Goal: Task Accomplishment & Management: Manage account settings

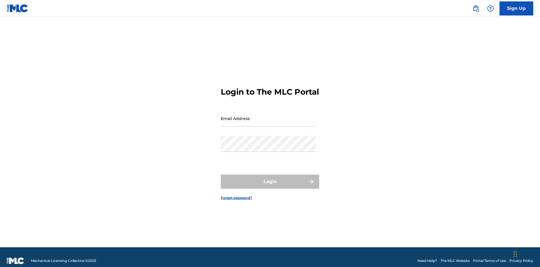
scroll to position [7, 0]
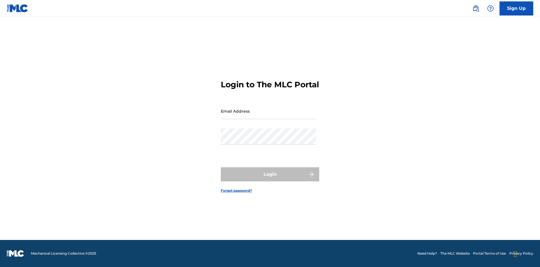
click at [268, 116] on input "Email Address" at bounding box center [268, 111] width 95 height 16
type input "[EMAIL_ADDRESS][DOMAIN_NAME]"
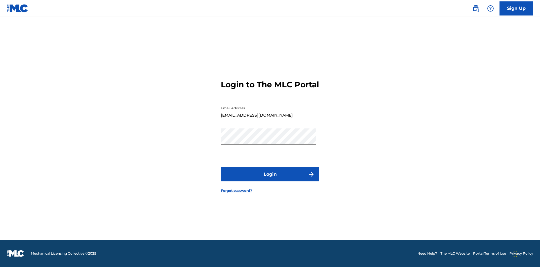
click at [270, 179] on button "Login" at bounding box center [270, 174] width 98 height 14
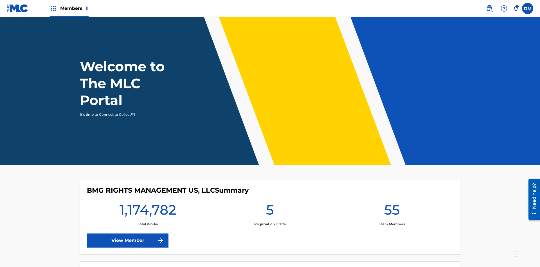
click at [69, 8] on span "Members 11" at bounding box center [74, 8] width 28 height 6
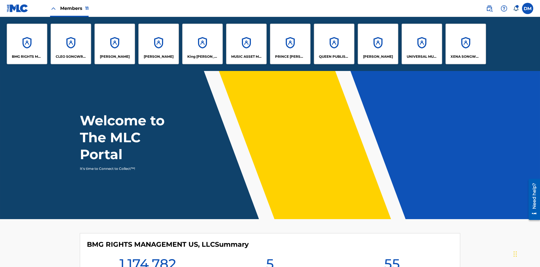
scroll to position [20, 0]
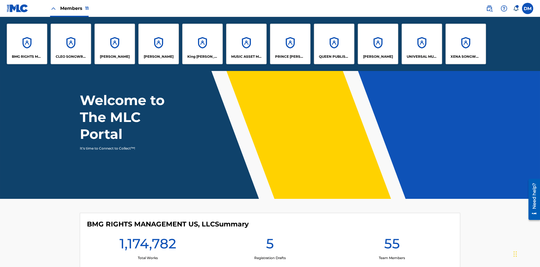
click at [422, 57] on p "UNIVERSAL MUSIC PUB GROUP" at bounding box center [422, 56] width 31 height 5
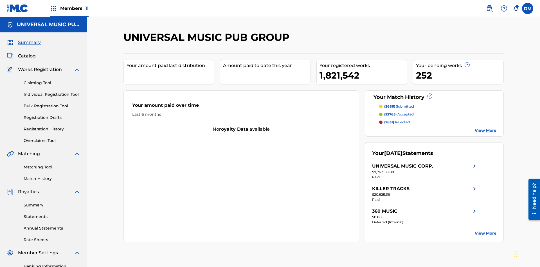
scroll to position [82, 0]
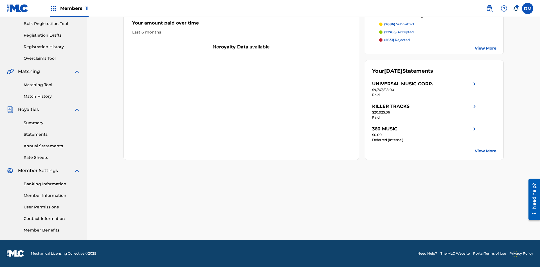
click at [52, 207] on link "User Permissions" at bounding box center [52, 207] width 57 height 6
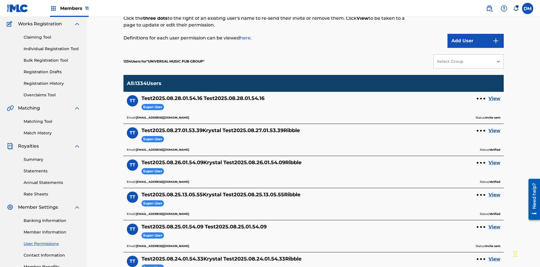
click at [476, 41] on button "Add User" at bounding box center [476, 41] width 56 height 14
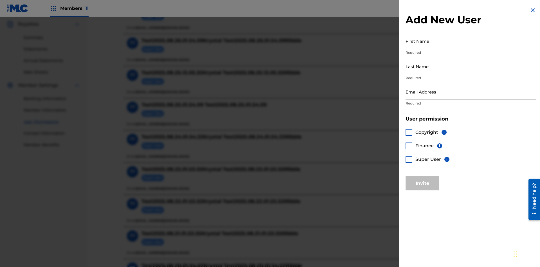
scroll to position [167, 0]
click at [471, 41] on input "First Name" at bounding box center [471, 41] width 131 height 16
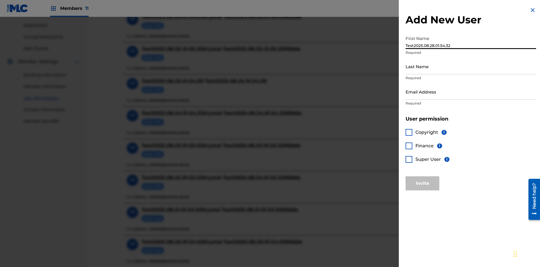
type input "Test2025.08.28.01.54.32"
click at [471, 66] on input "Last Name" at bounding box center [471, 66] width 131 height 16
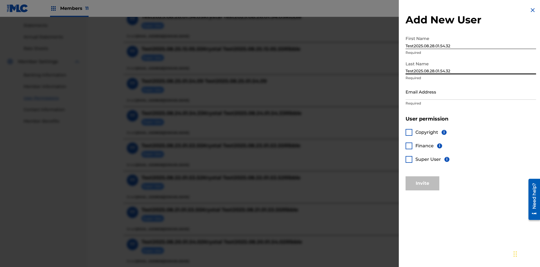
scroll to position [241, 0]
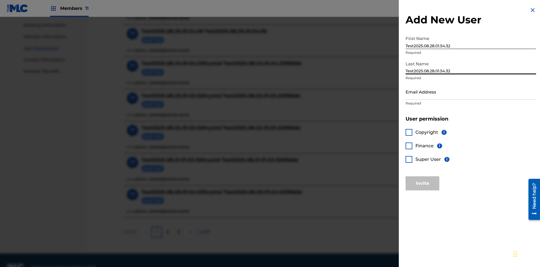
type input "Test2025.08.28.01.54.32"
click at [471, 91] on input "Email Address" at bounding box center [471, 92] width 131 height 16
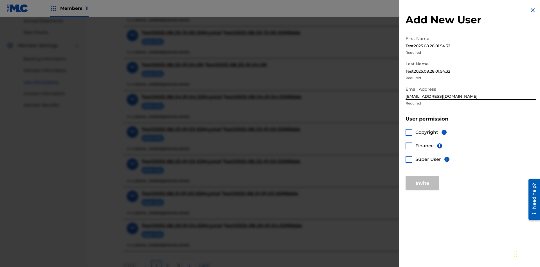
scroll to position [254, 0]
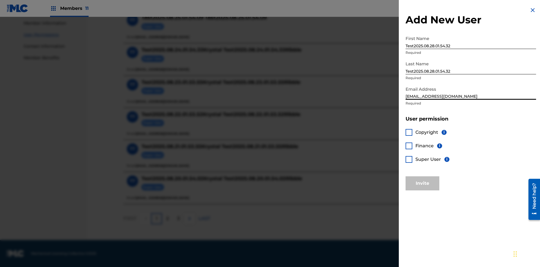
type input "[EMAIL_ADDRESS][DOMAIN_NAME]"
click at [409, 132] on div at bounding box center [409, 132] width 7 height 7
click at [423, 183] on button "Invite" at bounding box center [423, 183] width 34 height 14
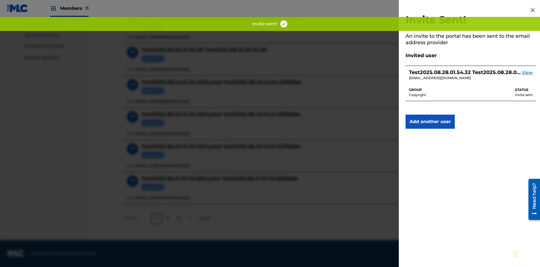
click at [430, 122] on button "Add another user" at bounding box center [430, 122] width 49 height 14
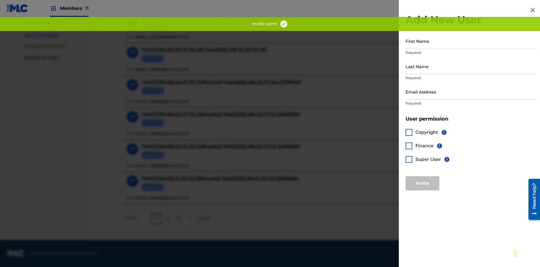
scroll to position [254, 0]
click at [471, 41] on input "First Name" at bounding box center [471, 41] width 131 height 16
type input "Test2025.08.28.01.54.39"
click at [471, 66] on input "Last Name" at bounding box center [471, 66] width 131 height 16
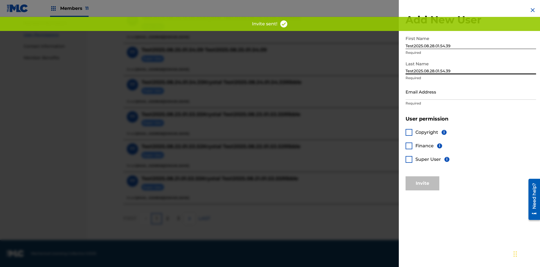
type input "Test2025.08.28.01.54.39"
click at [471, 91] on input "Email Address" at bounding box center [471, 92] width 131 height 16
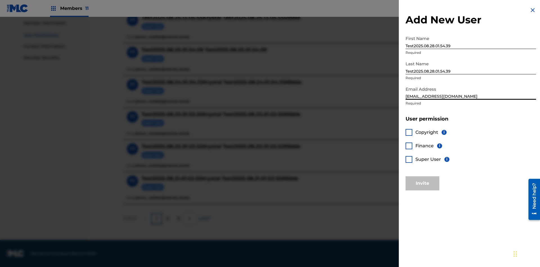
type input "[EMAIL_ADDRESS][DOMAIN_NAME]"
click at [409, 145] on div at bounding box center [409, 145] width 7 height 7
click at [423, 183] on button "Invite" at bounding box center [423, 183] width 34 height 14
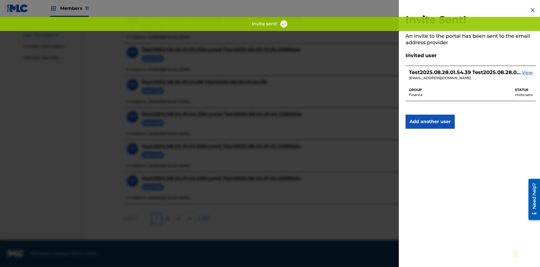
click at [430, 122] on button "Add another user" at bounding box center [430, 122] width 49 height 14
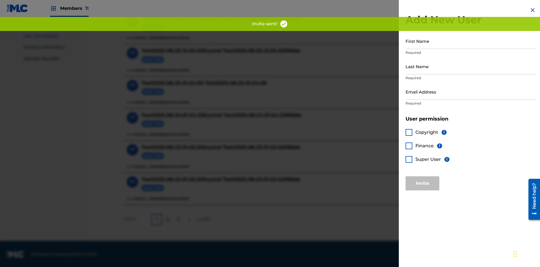
click at [471, 41] on input "First Name" at bounding box center [471, 41] width 131 height 16
type input "Test2025.08.28.01.54.46"
click at [471, 66] on input "Last Name" at bounding box center [471, 66] width 131 height 16
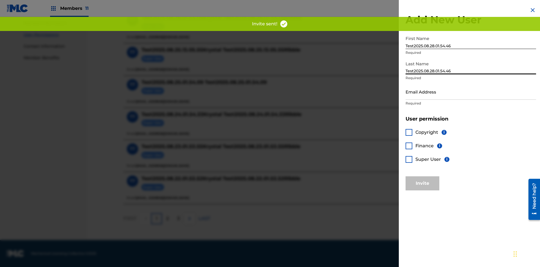
type input "Test2025.08.28.01.54.46"
click at [471, 91] on input "Email Address" at bounding box center [471, 92] width 131 height 16
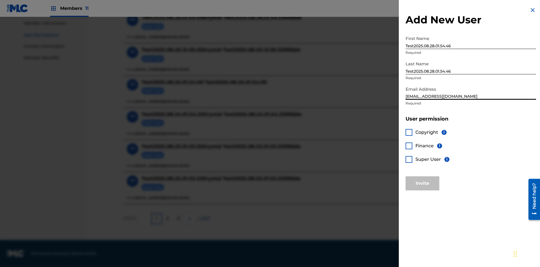
type input "[EMAIL_ADDRESS][DOMAIN_NAME]"
click at [409, 159] on div at bounding box center [409, 159] width 7 height 7
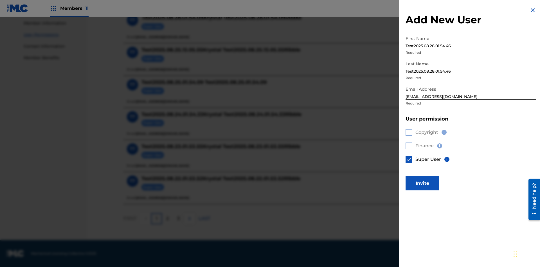
click at [423, 183] on button "Invite" at bounding box center [423, 183] width 34 height 14
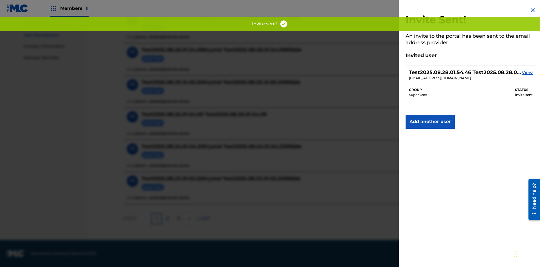
click at [430, 122] on button "Add another user" at bounding box center [430, 122] width 49 height 14
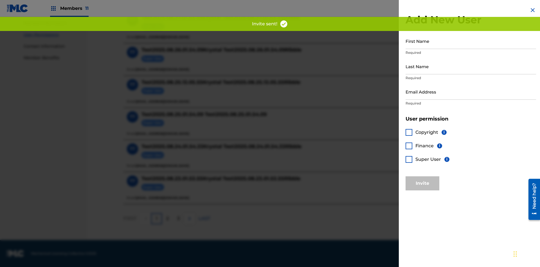
scroll to position [254, 0]
click at [471, 41] on input "First Name" at bounding box center [471, 41] width 131 height 16
type input "Test2025.08.28.01.54.54"
click at [471, 66] on input "Last Name" at bounding box center [471, 66] width 131 height 16
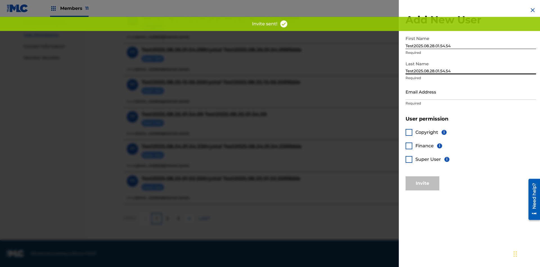
type input "Test2025.08.28.01.54.54"
click at [471, 91] on input "Email Address" at bounding box center [471, 92] width 131 height 16
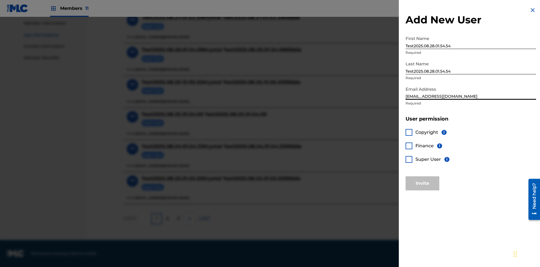
type input "[EMAIL_ADDRESS][DOMAIN_NAME]"
click at [409, 132] on div at bounding box center [409, 132] width 7 height 7
click at [409, 145] on div at bounding box center [409, 145] width 7 height 7
click at [423, 183] on button "Invite" at bounding box center [423, 183] width 34 height 14
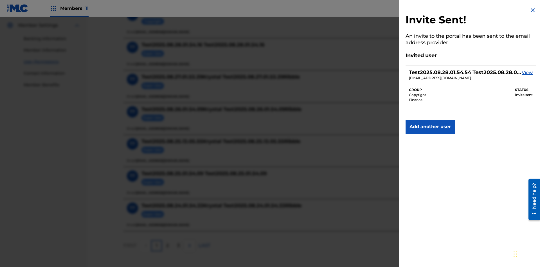
click at [533, 10] on img at bounding box center [533, 10] width 7 height 7
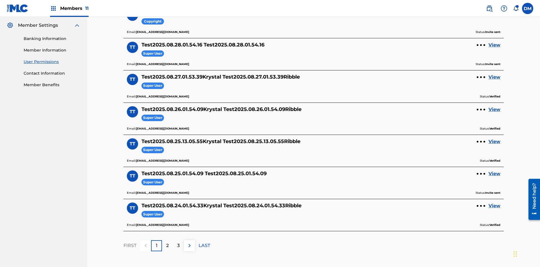
scroll to position [66, 0]
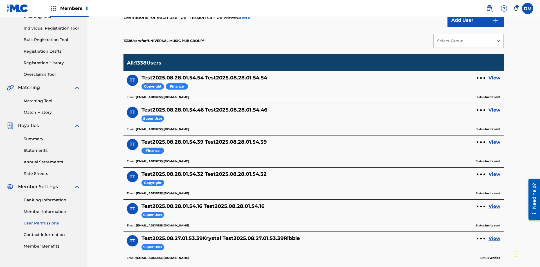
click at [469, 41] on div "Select Group" at bounding box center [463, 41] width 52 height 6
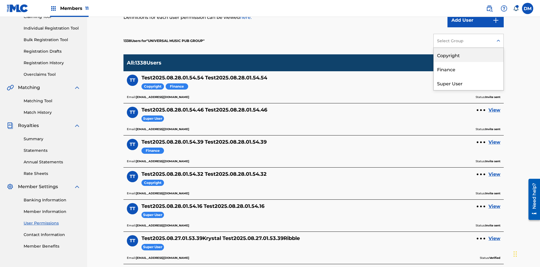
click at [469, 55] on div "Copyright" at bounding box center [469, 55] width 70 height 14
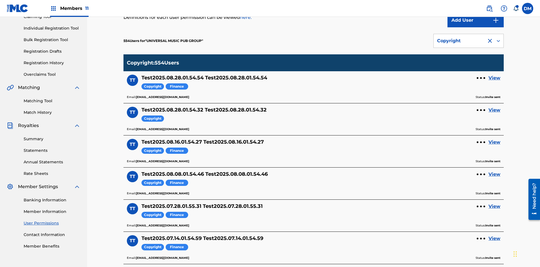
click at [469, 41] on div "Copyright" at bounding box center [460, 40] width 46 height 7
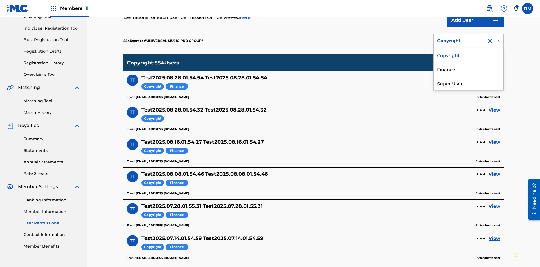
click at [469, 69] on div "Finance" at bounding box center [469, 69] width 70 height 14
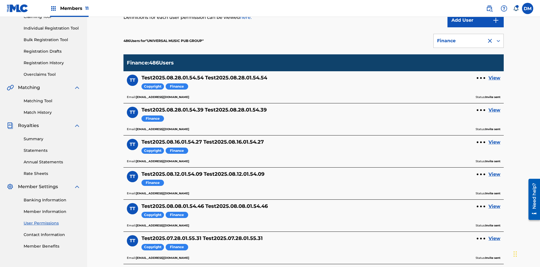
click at [469, 41] on div "Finance" at bounding box center [460, 40] width 46 height 7
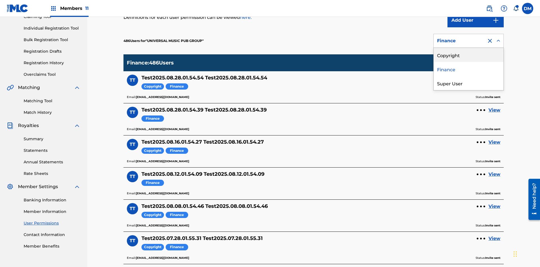
click at [469, 83] on div "Super User" at bounding box center [469, 83] width 70 height 14
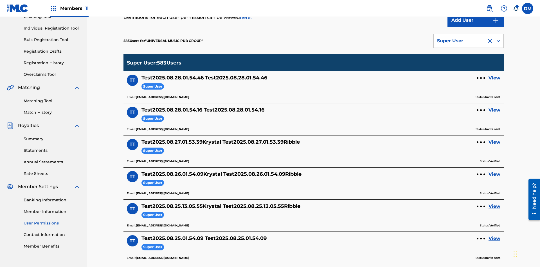
click at [469, 41] on div "Super User" at bounding box center [460, 40] width 46 height 7
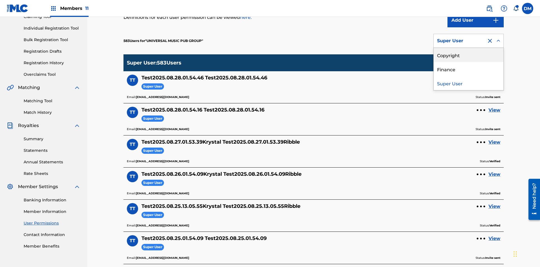
click at [469, 55] on div "Copyright" at bounding box center [469, 55] width 70 height 14
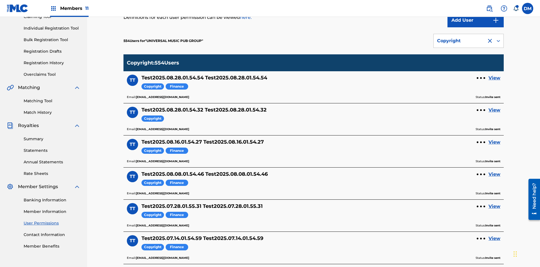
click at [469, 41] on div "Copyright" at bounding box center [460, 40] width 46 height 7
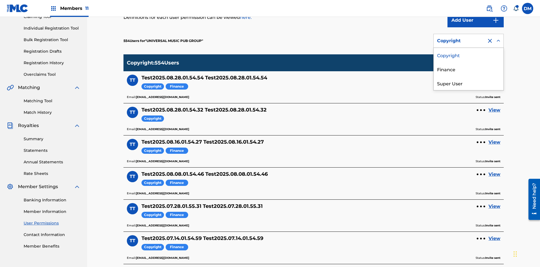
click at [469, 69] on div "Finance" at bounding box center [469, 69] width 70 height 14
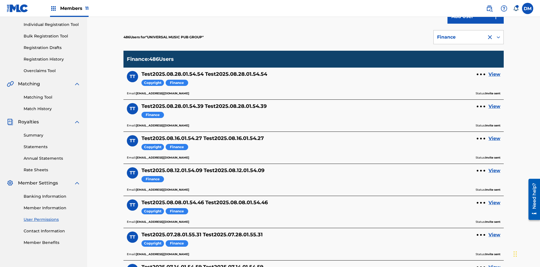
click at [490, 37] on div at bounding box center [490, 37] width 7 height 7
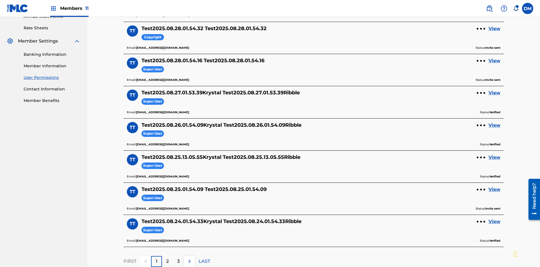
scroll to position [203, 0]
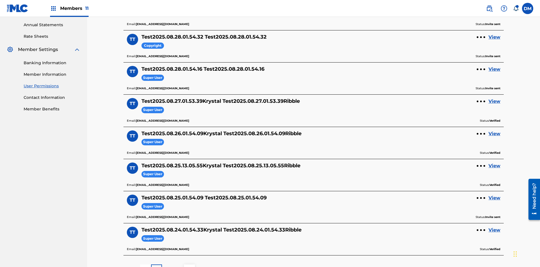
click at [495, 37] on link "View" at bounding box center [495, 37] width 12 height 7
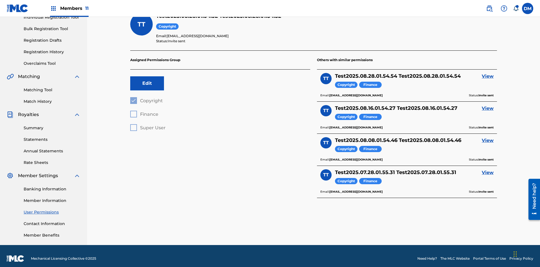
scroll to position [20, 0]
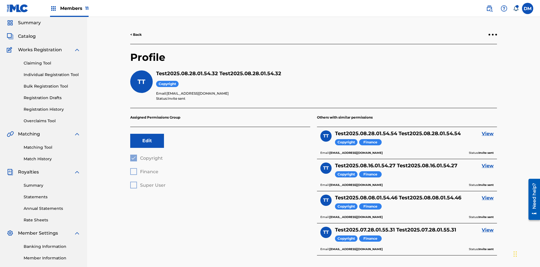
click at [493, 35] on div at bounding box center [493, 35] width 2 height 2
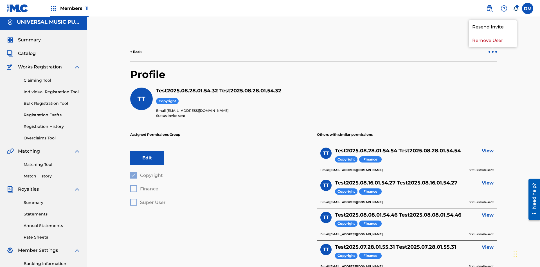
click at [493, 41] on p "Remove User" at bounding box center [493, 41] width 48 height 14
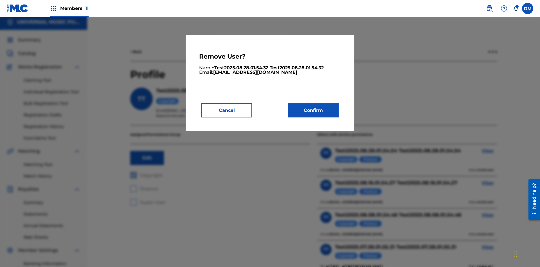
scroll to position [72, 0]
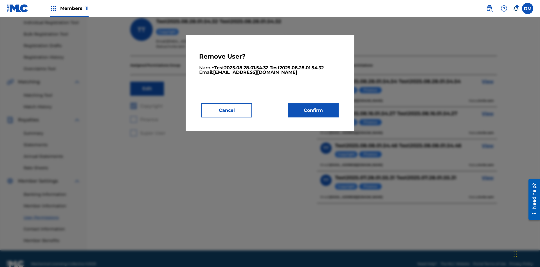
click at [313, 110] on button "Confirm" at bounding box center [313, 110] width 51 height 14
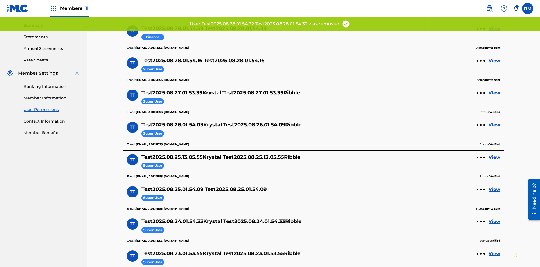
scroll to position [171, 0]
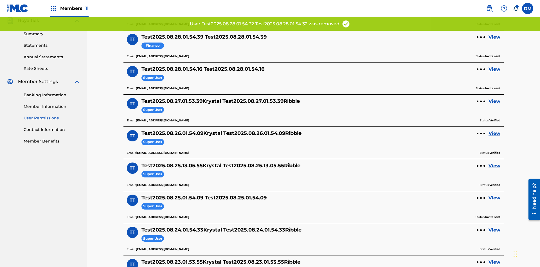
click at [495, 37] on link "View" at bounding box center [495, 37] width 12 height 7
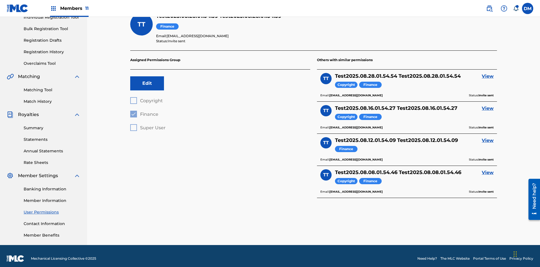
scroll to position [20, 0]
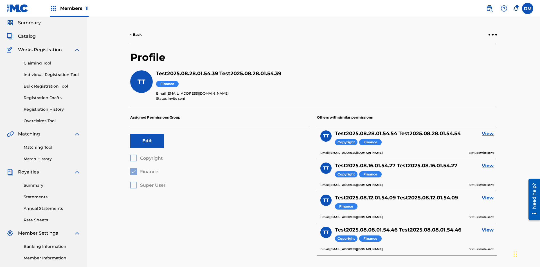
click at [493, 35] on div at bounding box center [493, 35] width 2 height 2
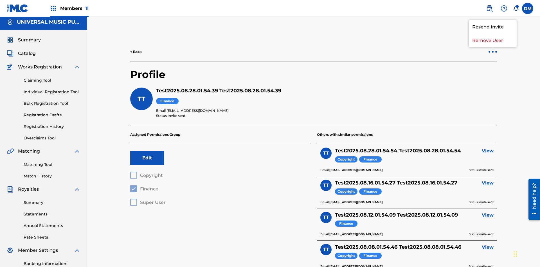
click at [493, 41] on p "Remove User" at bounding box center [493, 41] width 48 height 14
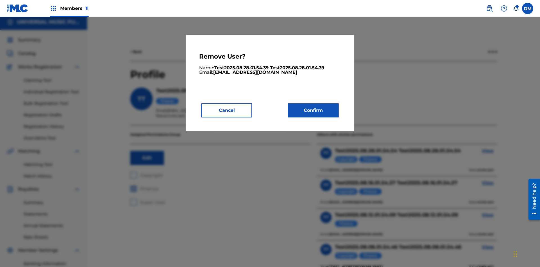
scroll to position [72, 0]
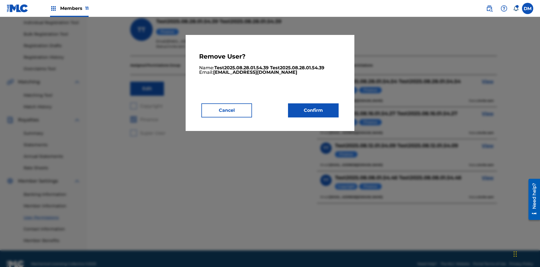
click at [313, 110] on button "Confirm" at bounding box center [313, 110] width 51 height 14
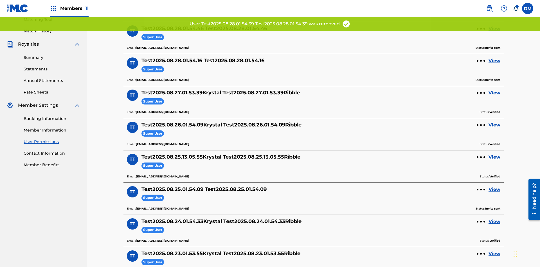
scroll to position [139, 0]
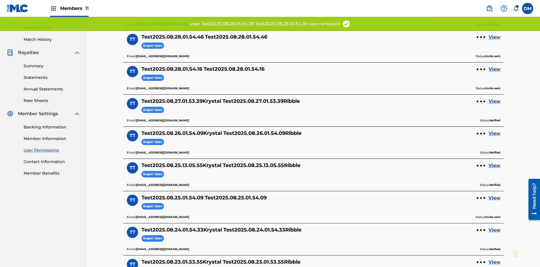
click at [495, 37] on link "View" at bounding box center [495, 37] width 12 height 7
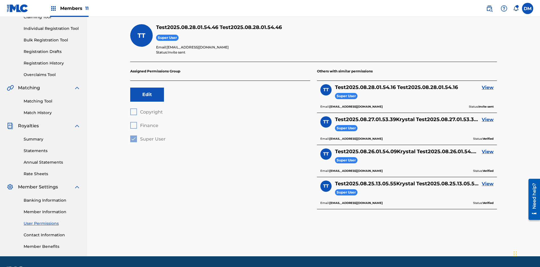
scroll to position [82, 0]
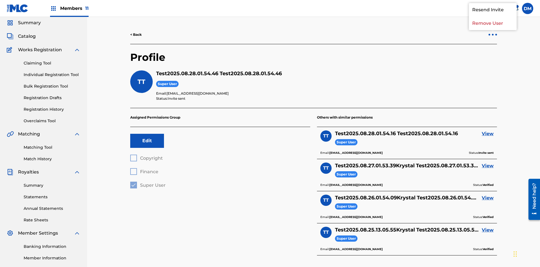
click at [493, 30] on p "Remove User" at bounding box center [493, 24] width 48 height 14
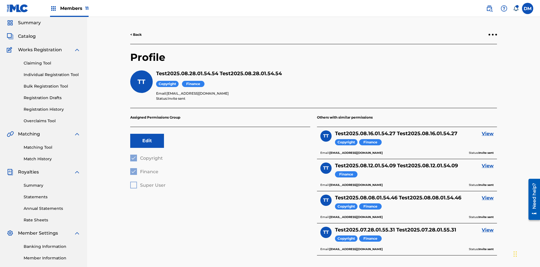
scroll to position [82, 0]
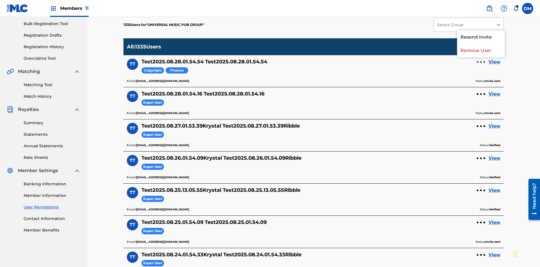
click at [481, 44] on p "Remove User" at bounding box center [481, 51] width 48 height 14
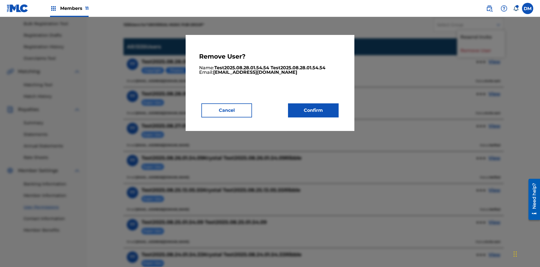
click at [313, 110] on button "Confirm" at bounding box center [313, 110] width 51 height 14
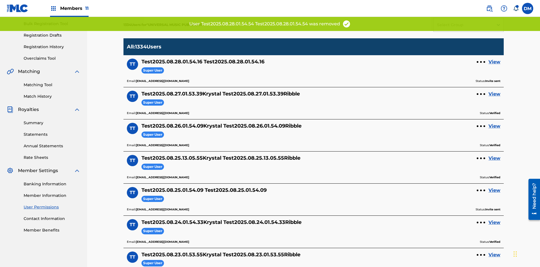
click at [495, 59] on link "View" at bounding box center [495, 62] width 12 height 7
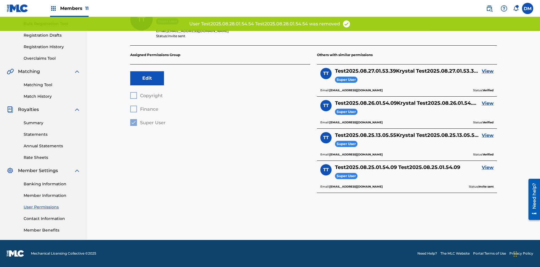
click at [488, 71] on link "View" at bounding box center [488, 71] width 12 height 7
